Goal: Information Seeking & Learning: Learn about a topic

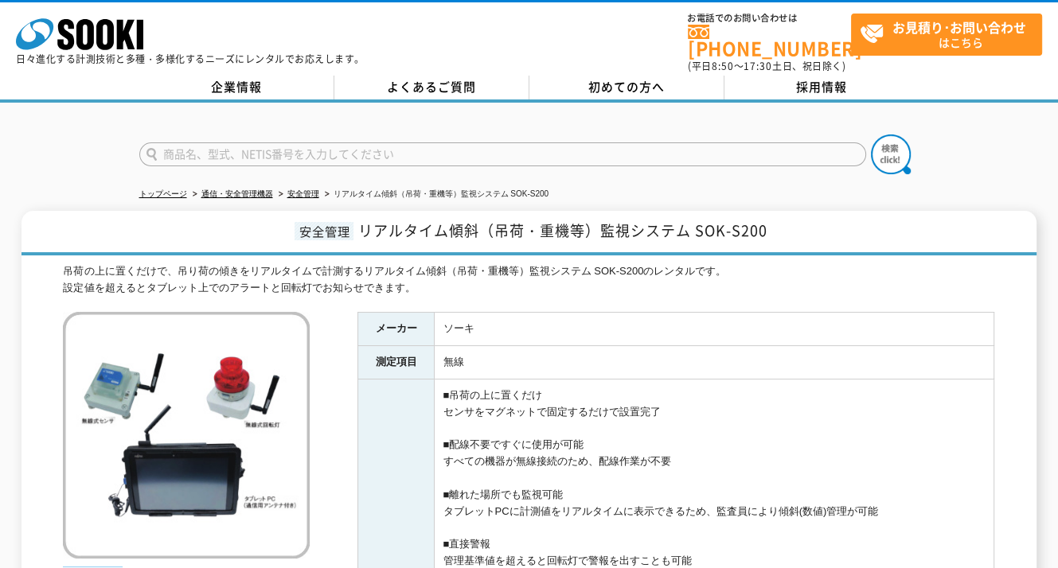
click at [504, 142] on input "text" at bounding box center [502, 154] width 727 height 24
type input "3R"
click at [888, 161] on img at bounding box center [891, 155] width 40 height 40
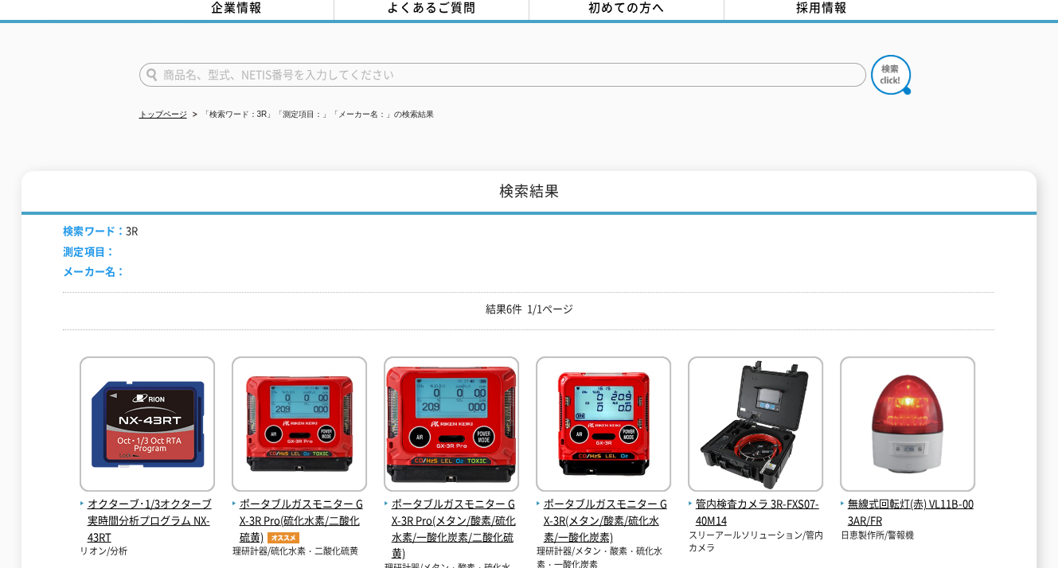
scroll to position [239, 0]
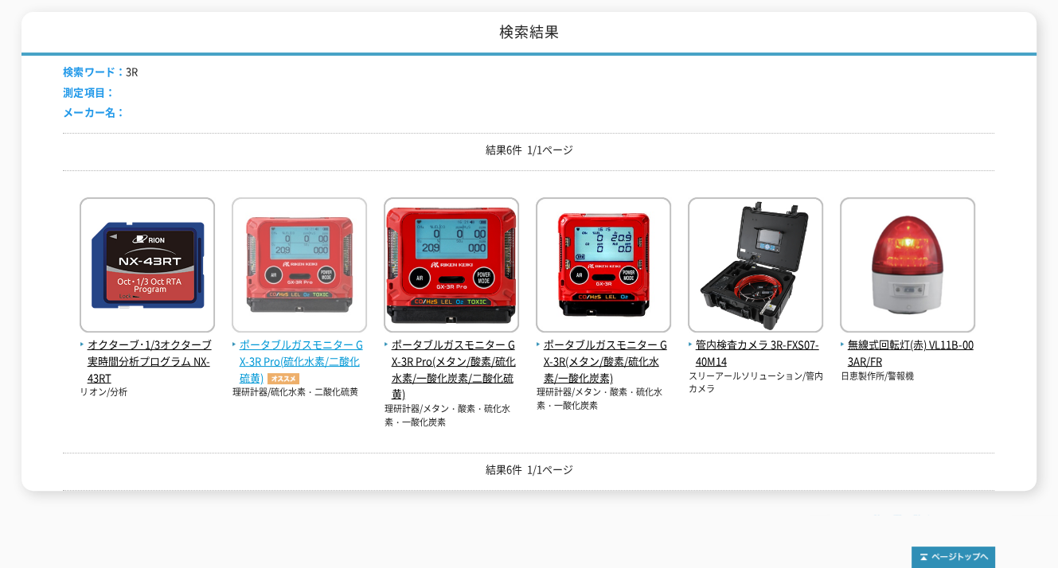
click at [338, 343] on span "ポータブルガスモニター GX-3R Pro(硫化水素/二酸化硫黄)" at bounding box center [299, 361] width 135 height 49
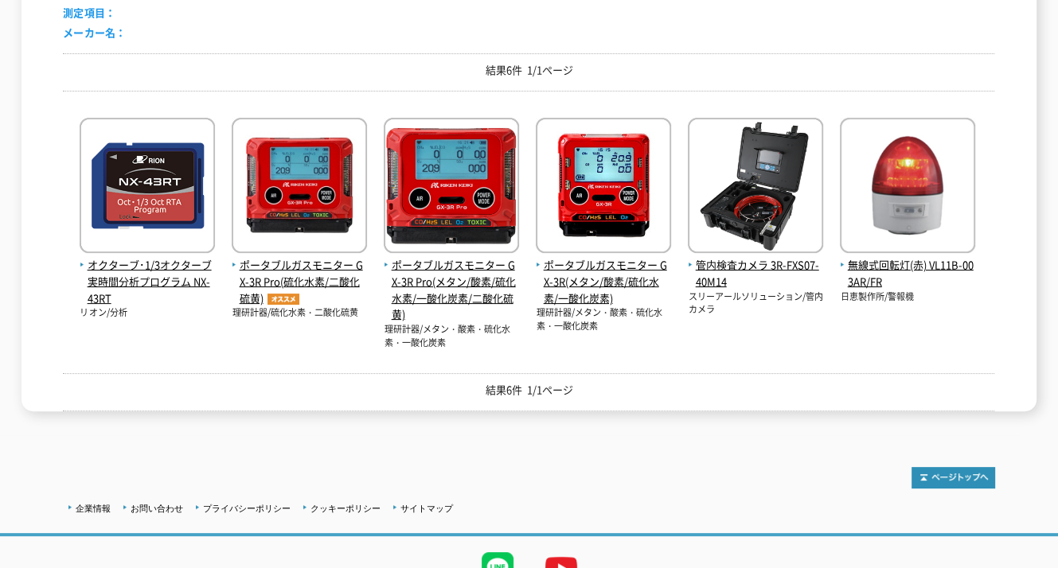
scroll to position [0, 0]
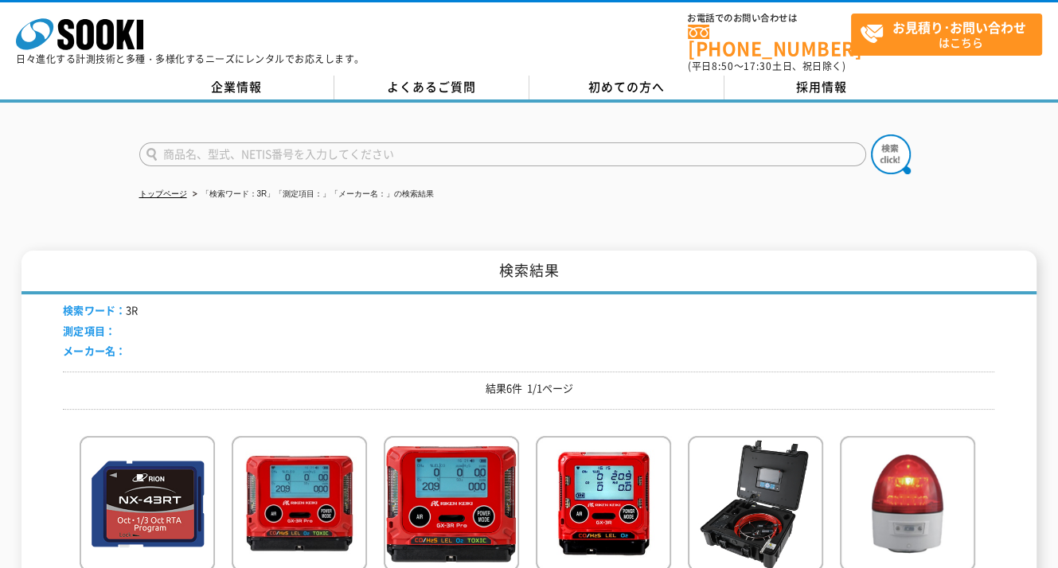
click at [309, 142] on input "text" at bounding box center [502, 154] width 727 height 24
type input "326"
click at [871, 135] on button at bounding box center [891, 155] width 40 height 40
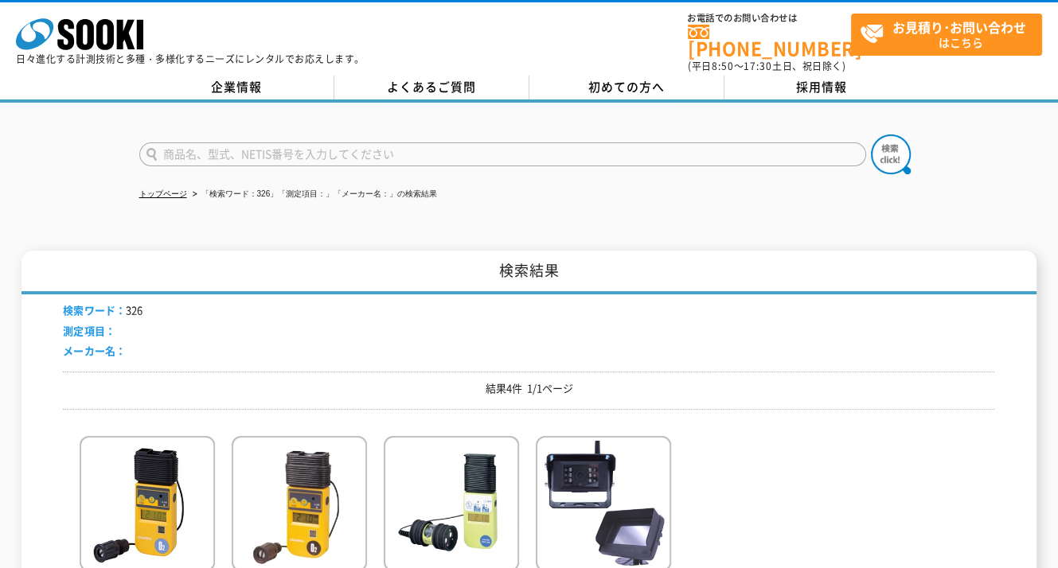
click at [295, 142] on input "text" at bounding box center [502, 154] width 727 height 24
type input "3R"
click at [887, 154] on img at bounding box center [891, 155] width 40 height 40
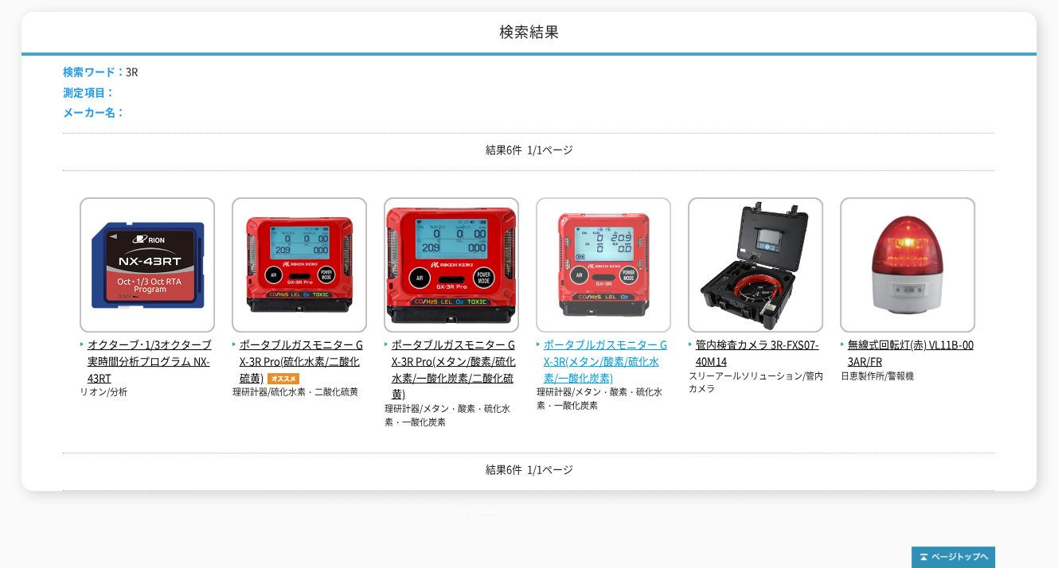
click at [622, 337] on span "ポータブルガスモニター GX-3R(メタン/酸素/硫化水素/一酸化炭素)" at bounding box center [603, 361] width 135 height 49
